Goal: Task Accomplishment & Management: Complete application form

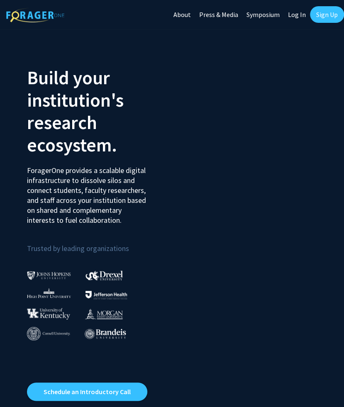
click at [328, 16] on link "Sign Up" at bounding box center [327, 14] width 34 height 17
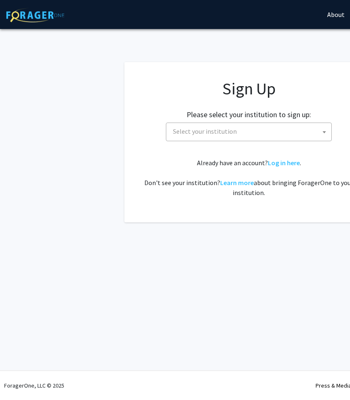
click at [253, 132] on span "Select your institution" at bounding box center [250, 131] width 162 height 17
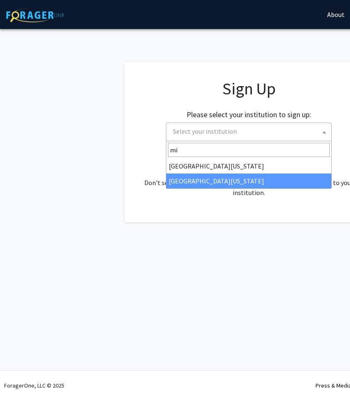
type input "mi"
select select "33"
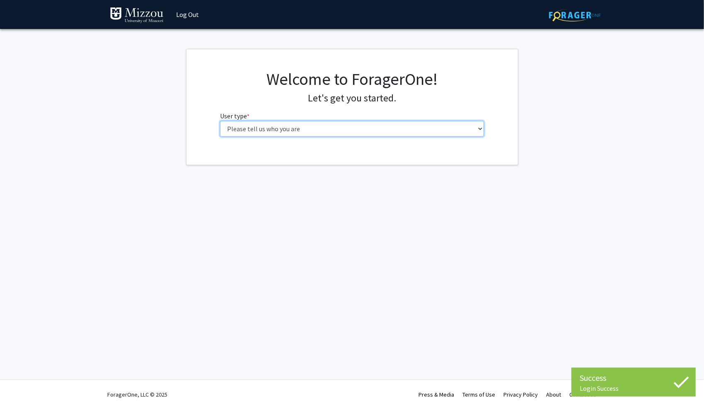
click at [286, 126] on select "Please tell us who you are Undergraduate Student Master's Student Doctoral Cand…" at bounding box center [352, 129] width 264 height 16
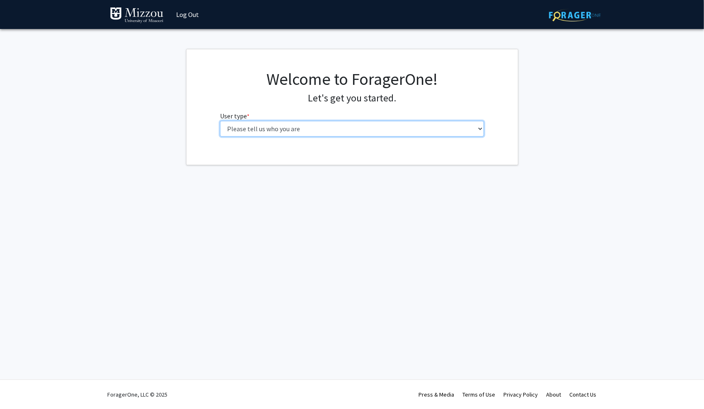
select select "1: undergrad"
click at [220, 121] on select "Please tell us who you are Undergraduate Student Master's Student Doctoral Cand…" at bounding box center [352, 129] width 264 height 16
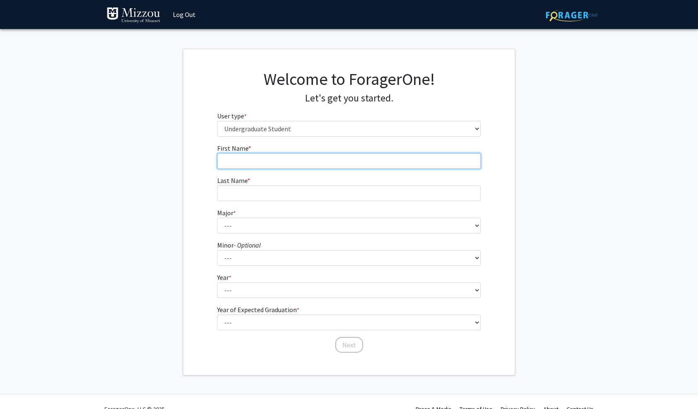
click at [269, 156] on input "First Name * required" at bounding box center [349, 161] width 264 height 16
type input "[PERSON_NAME]"
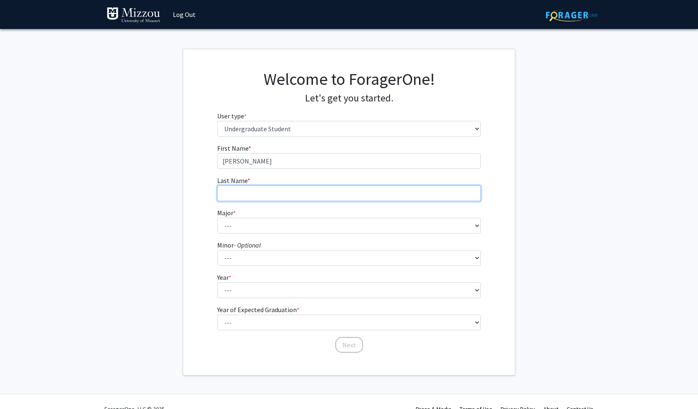
type input "Gallardo"
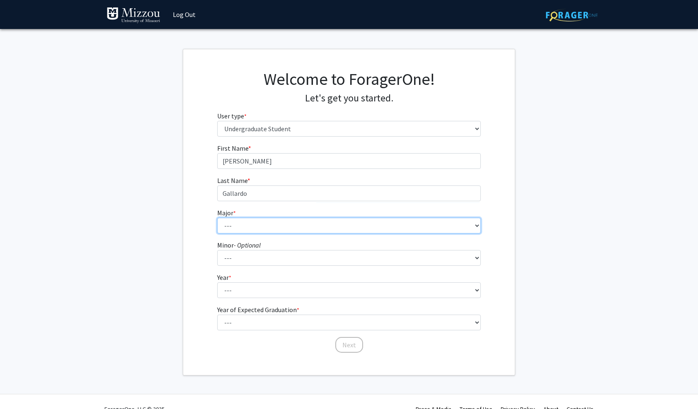
click at [249, 227] on select "--- Agribusiness Management Agricultural Education Agricultural Education: Comm…" at bounding box center [349, 226] width 264 height 16
select select "29: 2528"
click at [217, 218] on select "--- Agribusiness Management Agricultural Education Agricultural Education: Comm…" at bounding box center [349, 226] width 264 height 16
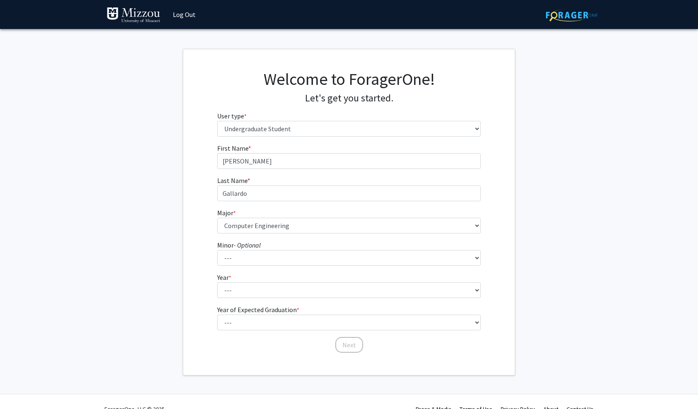
click at [206, 266] on div "First Name * required [PERSON_NAME] Last Name * required [PERSON_NAME] Major * …" at bounding box center [349, 248] width 332 height 211
click at [235, 261] on select "--- Accountancy Aerospace Engineering Aerospace Studies Agribusiness Management…" at bounding box center [349, 258] width 264 height 16
click at [201, 267] on div "First Name * required [PERSON_NAME] Last Name * required [PERSON_NAME] Major * …" at bounding box center [349, 248] width 332 height 211
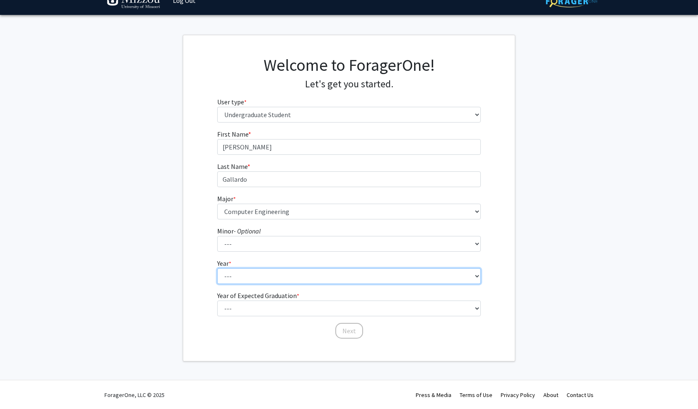
click at [236, 274] on select "--- First-year Sophomore Junior Senior Postbaccalaureate Certificate" at bounding box center [349, 277] width 264 height 16
select select "2: sophomore"
click at [217, 269] on select "--- First-year Sophomore Junior Senior Postbaccalaureate Certificate" at bounding box center [349, 277] width 264 height 16
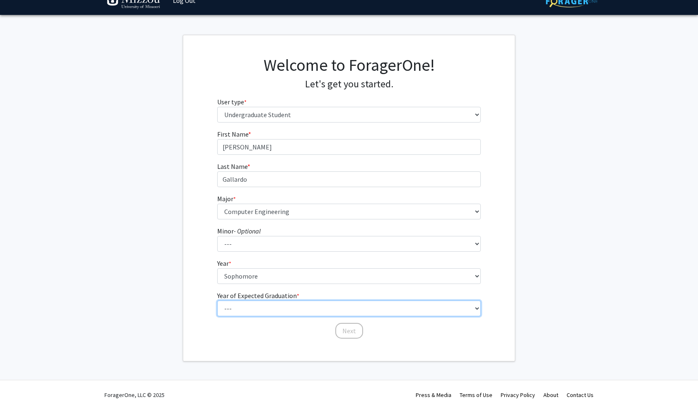
click at [237, 308] on select "--- 2025 2026 2027 2028 2029 2030 2031 2032 2033 2034" at bounding box center [349, 309] width 264 height 16
select select "4: 2028"
click at [217, 301] on select "--- 2025 2026 2027 2028 2029 2030 2031 2032 2033 2034" at bounding box center [349, 309] width 264 height 16
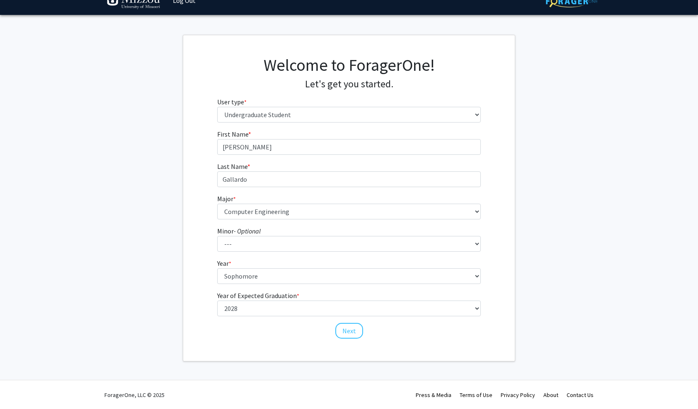
click at [207, 297] on div "First Name * required [PERSON_NAME] Last Name * required [PERSON_NAME] Major * …" at bounding box center [349, 234] width 332 height 211
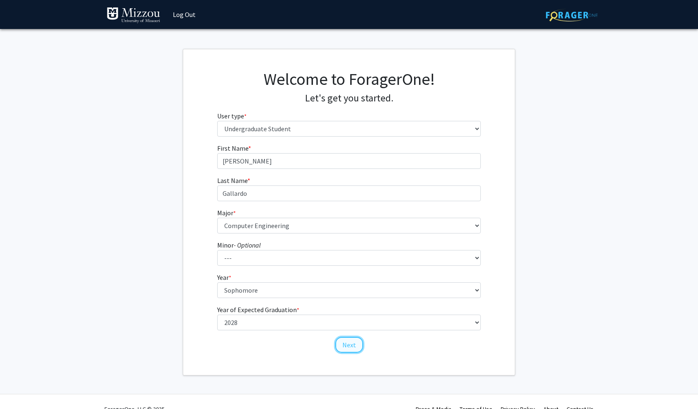
click at [349, 346] on button "Next" at bounding box center [349, 345] width 28 height 16
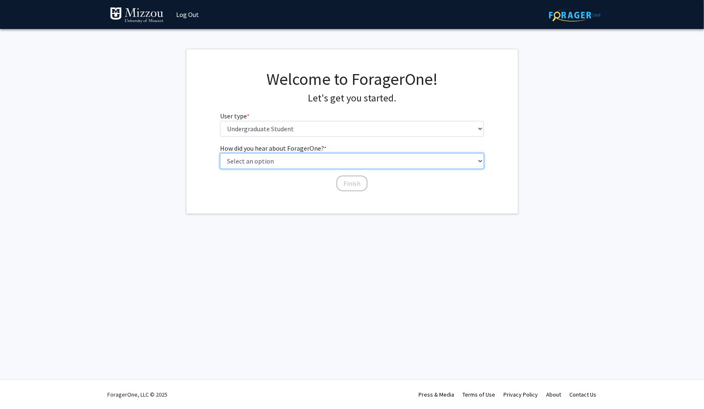
click at [281, 165] on select "Select an option Peer/student recommendation Faculty/staff recommendation Unive…" at bounding box center [352, 161] width 264 height 16
select select "2: faculty_recommendation"
click at [220, 153] on select "Select an option Peer/student recommendation Faculty/staff recommendation Unive…" at bounding box center [352, 161] width 264 height 16
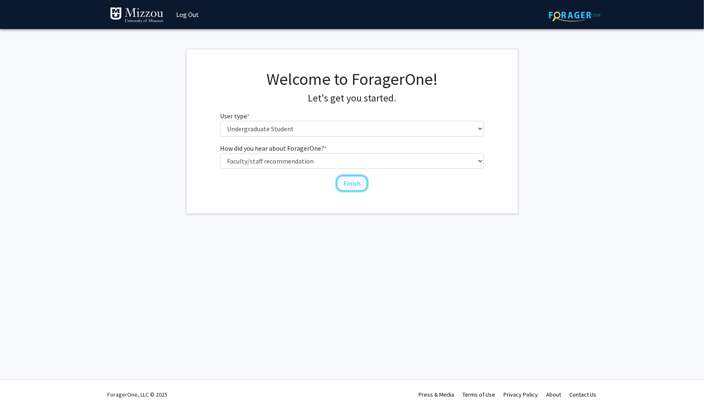
click at [346, 183] on button "Finish" at bounding box center [351, 184] width 31 height 16
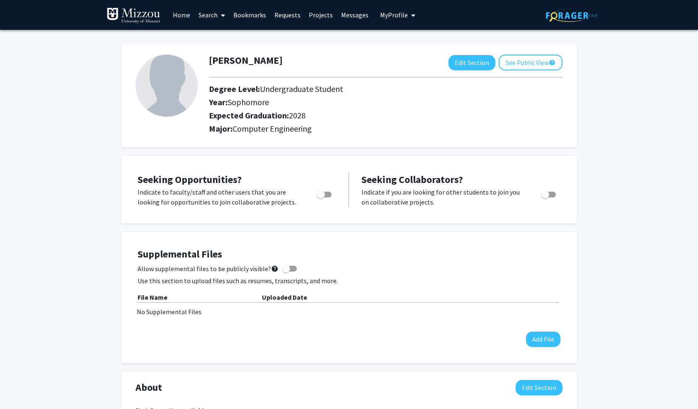
click at [221, 13] on span at bounding box center [221, 15] width 7 height 29
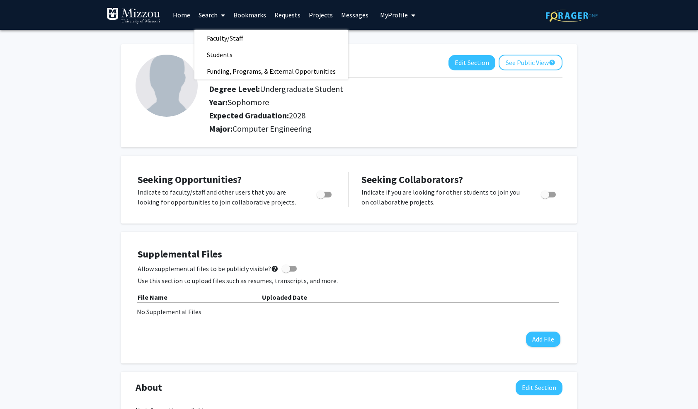
click at [183, 12] on link "Home" at bounding box center [182, 14] width 26 height 29
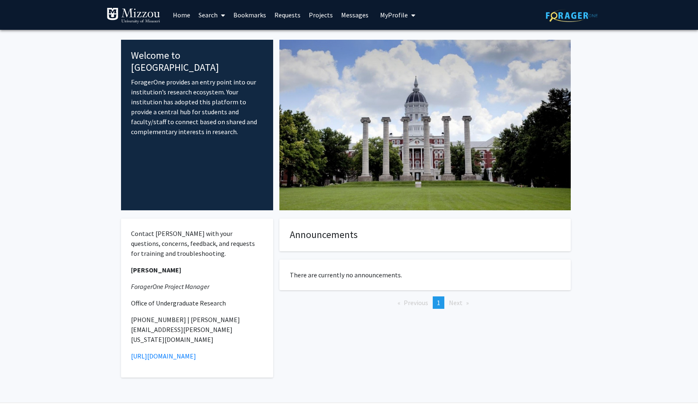
click at [214, 14] on link "Search" at bounding box center [211, 14] width 35 height 29
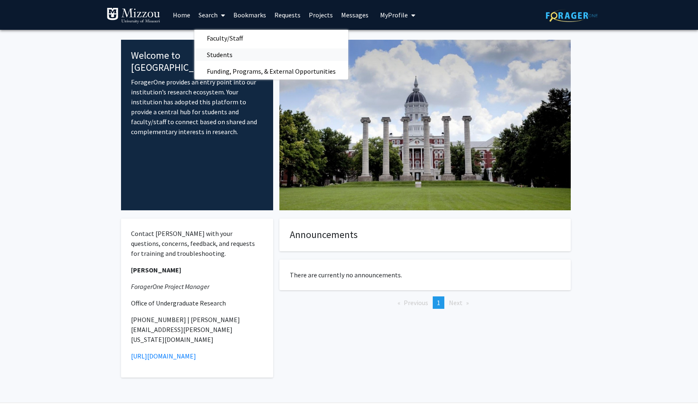
click at [212, 60] on span "Students" at bounding box center [219, 54] width 51 height 17
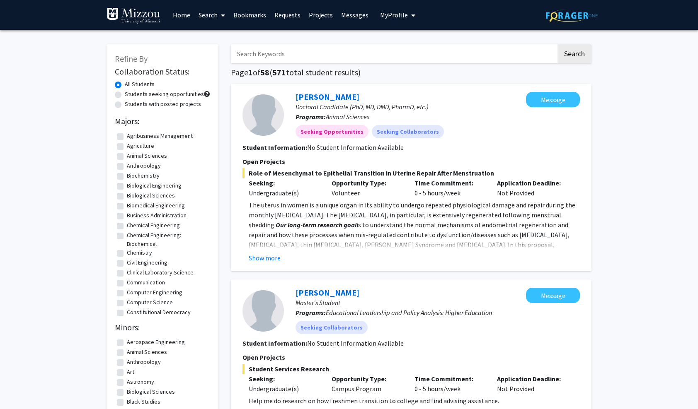
click at [323, 14] on link "Projects" at bounding box center [321, 14] width 32 height 29
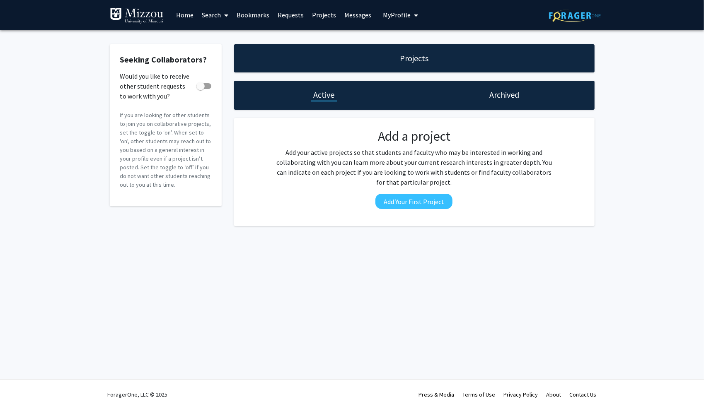
click at [396, 17] on span "My Profile" at bounding box center [397, 15] width 28 height 8
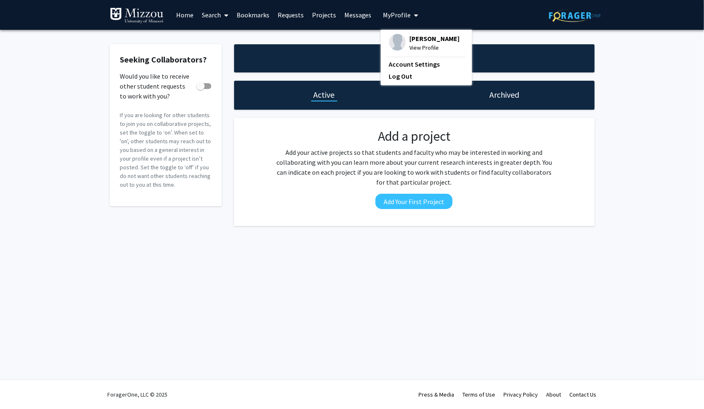
click at [215, 15] on link "Search" at bounding box center [215, 14] width 35 height 29
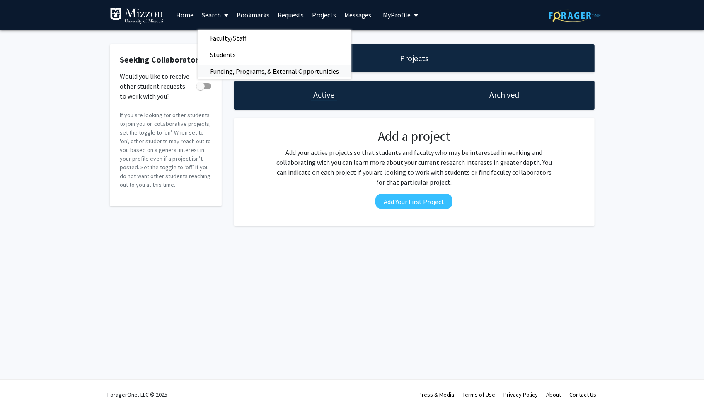
click at [220, 67] on span "Funding, Programs, & External Opportunities" at bounding box center [275, 71] width 154 height 17
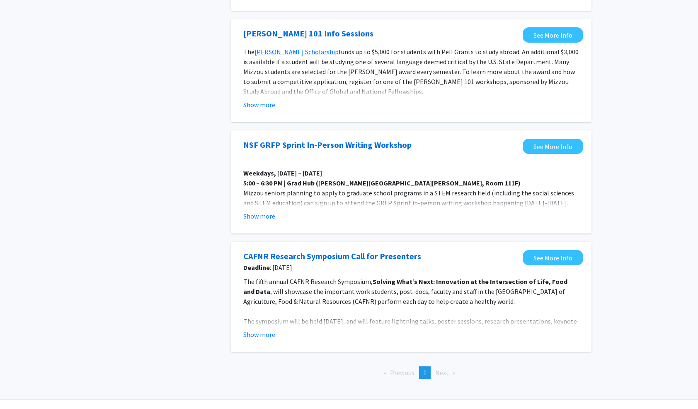
scroll to position [322, 0]
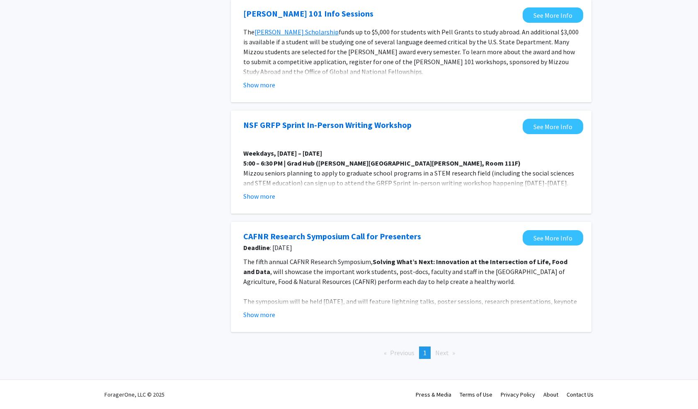
click at [443, 353] on span "Next page" at bounding box center [442, 353] width 14 height 8
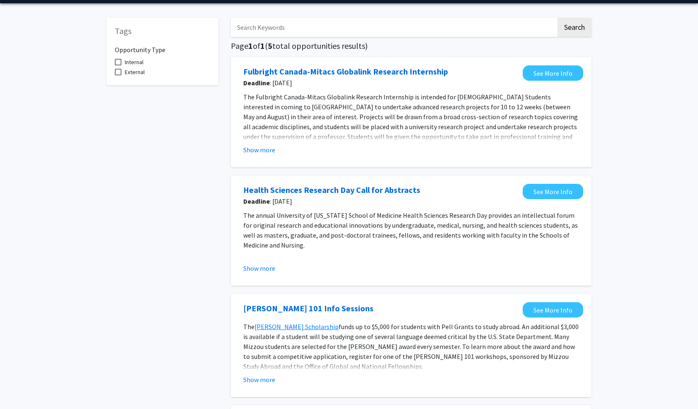
scroll to position [0, 0]
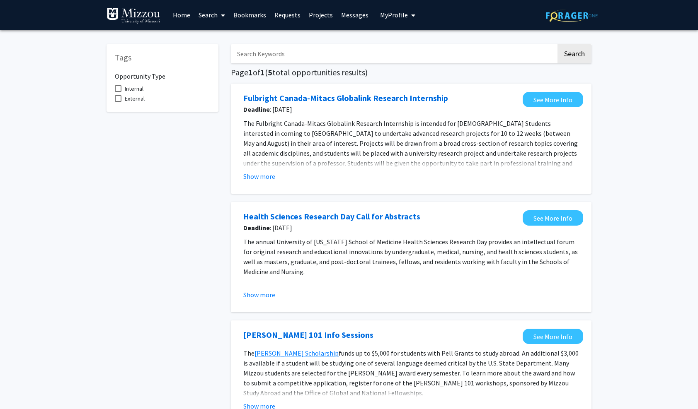
click at [176, 19] on link "Home" at bounding box center [182, 14] width 26 height 29
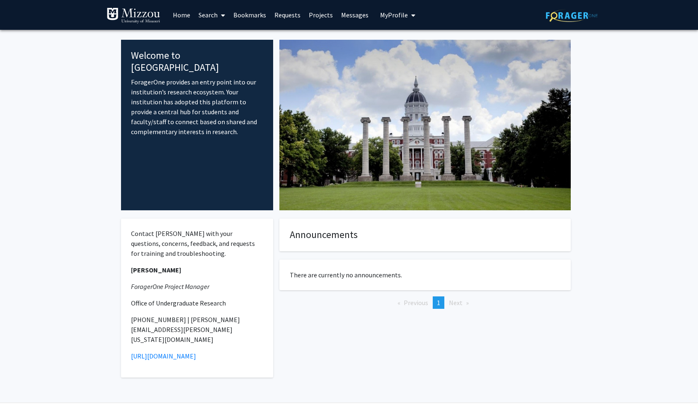
scroll to position [3, 0]
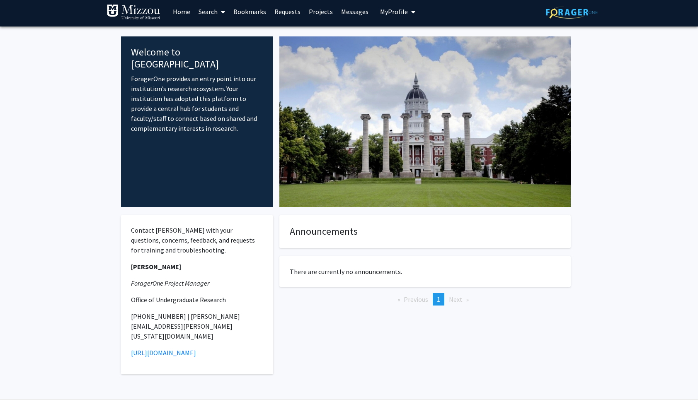
click at [205, 11] on link "Search" at bounding box center [211, 11] width 35 height 29
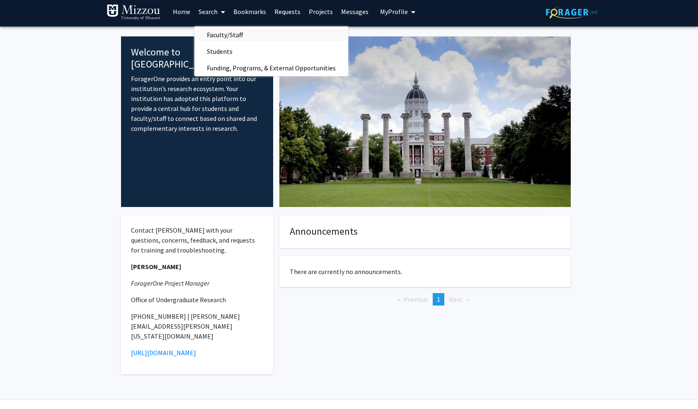
click at [214, 33] on span "Faculty/Staff" at bounding box center [224, 35] width 61 height 17
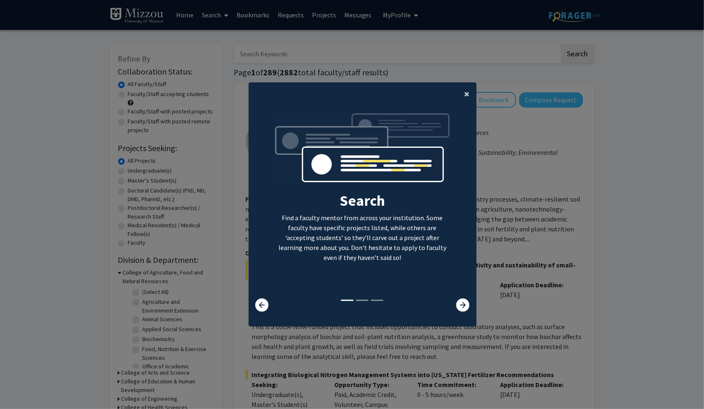
click at [465, 92] on span "×" at bounding box center [467, 93] width 5 height 13
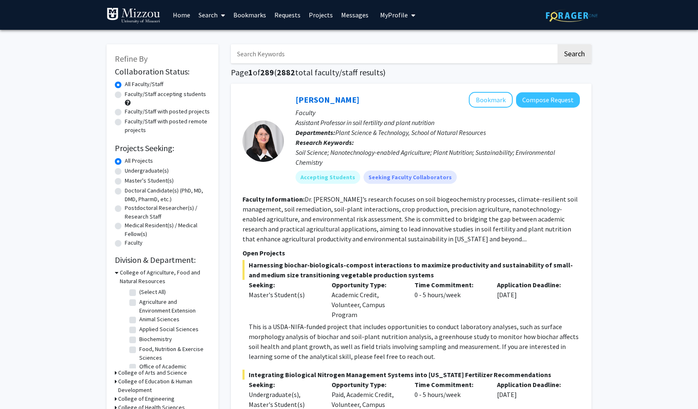
click at [125, 172] on label "Undergraduate(s)" at bounding box center [147, 171] width 44 height 9
click at [125, 172] on input "Undergraduate(s)" at bounding box center [127, 169] width 5 height 5
radio input "true"
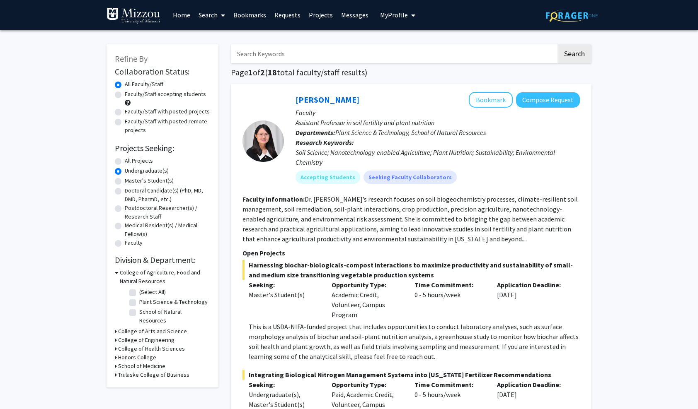
click at [125, 93] on label "Faculty/Staff accepting students" at bounding box center [165, 94] width 81 height 9
click at [125, 93] on input "Faculty/Staff accepting students" at bounding box center [127, 92] width 5 height 5
radio input "true"
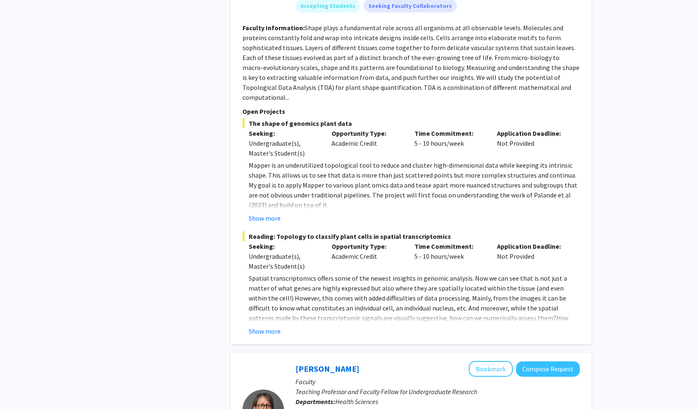
scroll to position [2274, 0]
click at [261, 327] on button "Show more" at bounding box center [265, 332] width 32 height 10
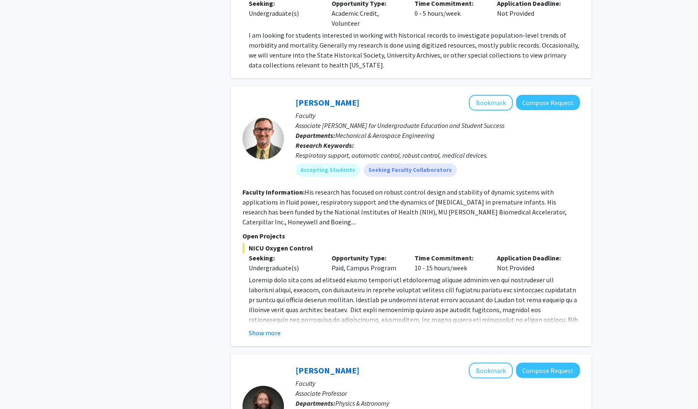
scroll to position [2936, 0]
click at [260, 329] on button "Show more" at bounding box center [265, 334] width 32 height 10
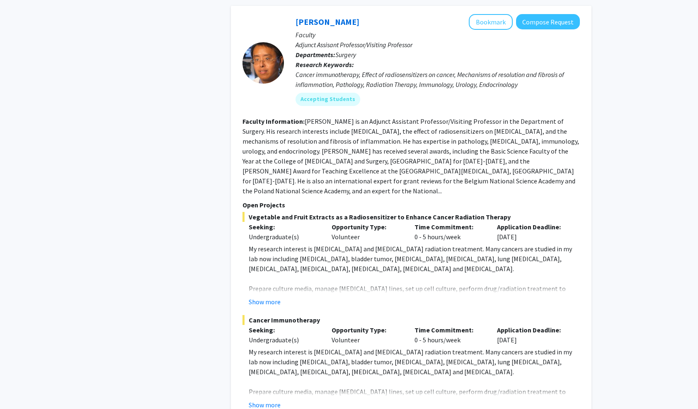
scroll to position [3788, 0]
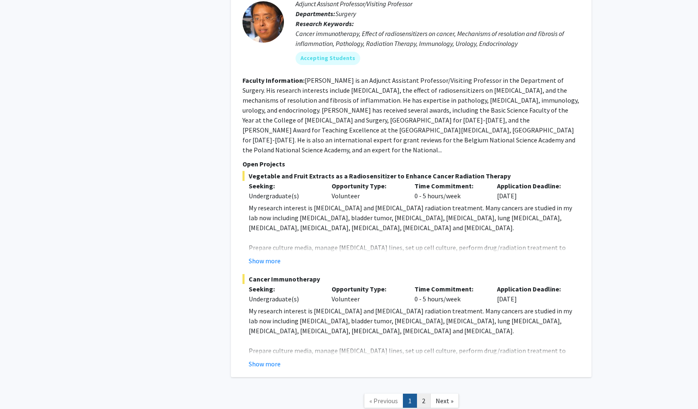
click at [423, 394] on link "2" at bounding box center [423, 401] width 14 height 15
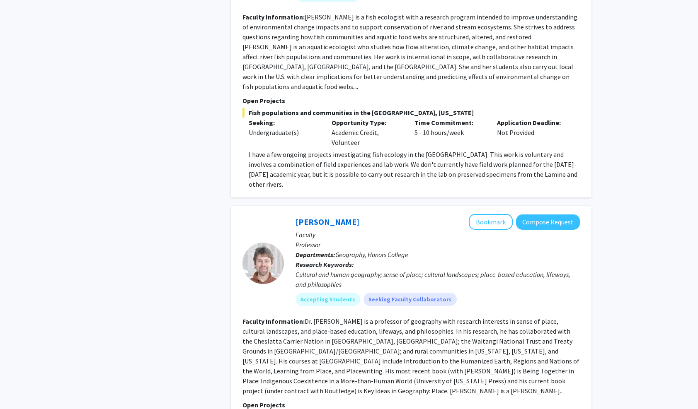
scroll to position [2022, 0]
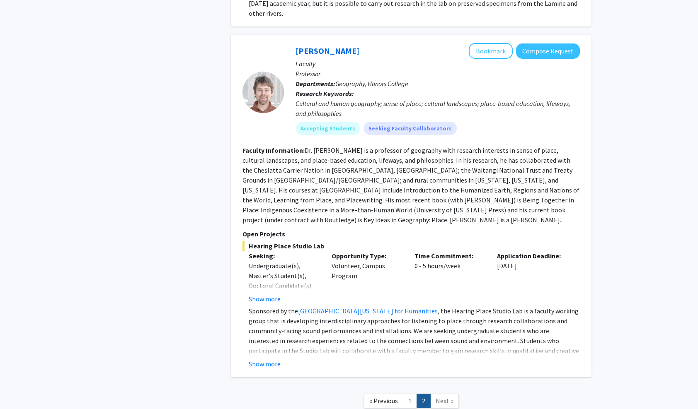
click at [446, 397] on span "Next »" at bounding box center [445, 401] width 18 height 8
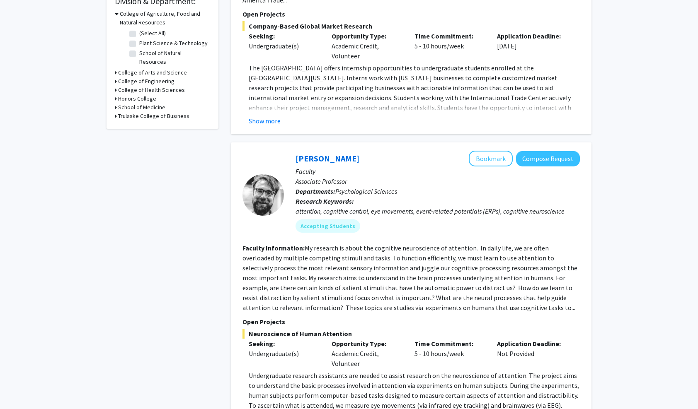
scroll to position [0, 0]
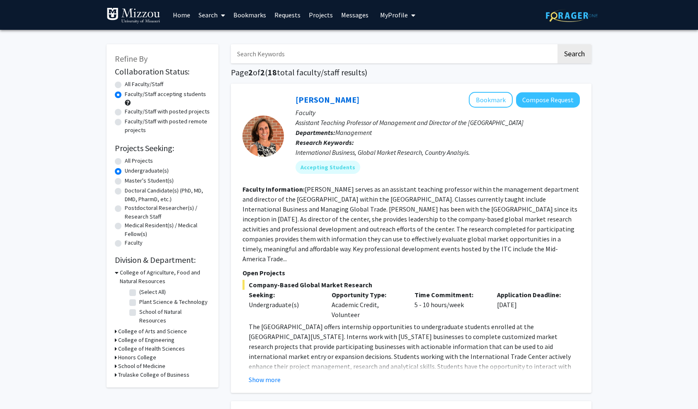
click at [120, 336] on h3 "College of Engineering" at bounding box center [146, 340] width 56 height 9
click at [127, 336] on h3 "College of Engineering" at bounding box center [148, 340] width 56 height 9
click at [125, 87] on label "All Faculty/Staff" at bounding box center [144, 84] width 39 height 9
click at [125, 85] on input "All Faculty/Staff" at bounding box center [127, 82] width 5 height 5
radio input "true"
